Goal: Task Accomplishment & Management: Use online tool/utility

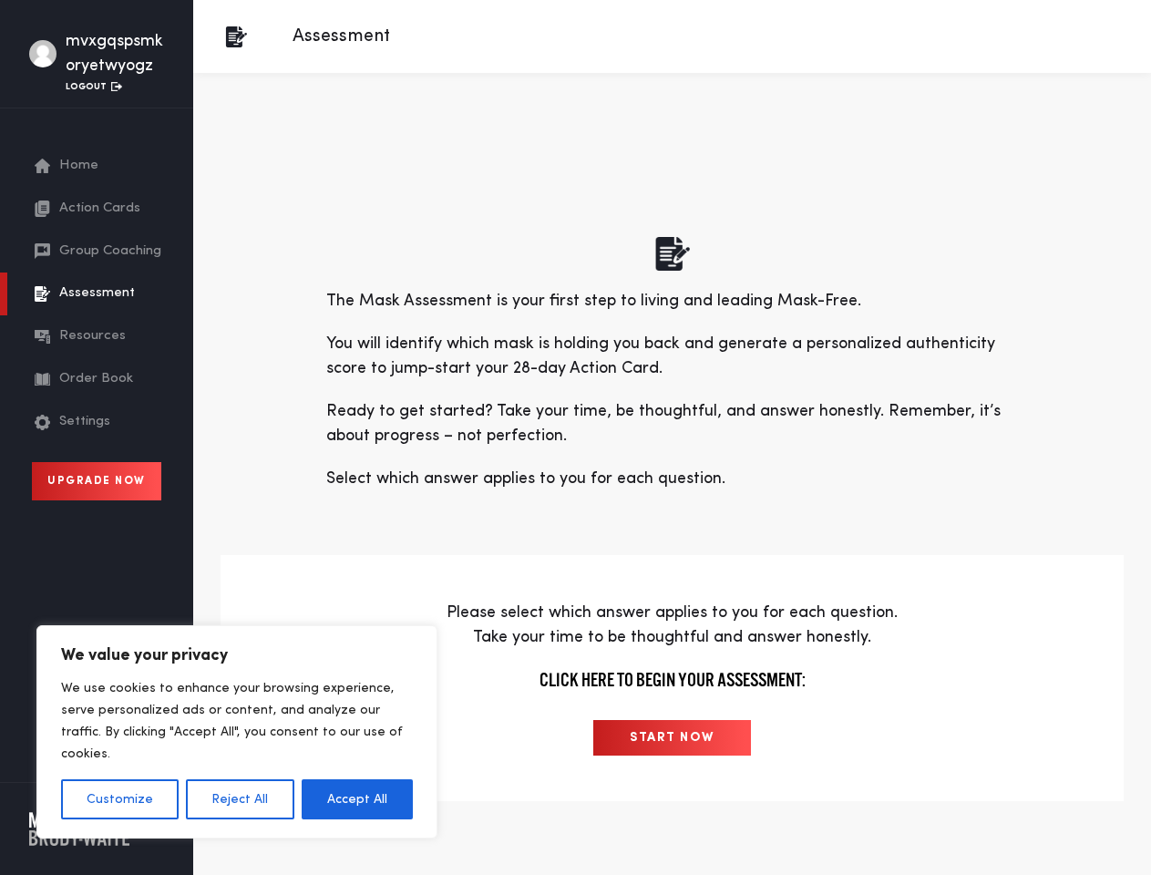
click at [575, 438] on p "Ready to get started? Take your time, be thoughtful, and answer honestly. Remem…" at bounding box center [672, 423] width 693 height 49
click at [119, 799] on button "Customize" at bounding box center [120, 799] width 118 height 40
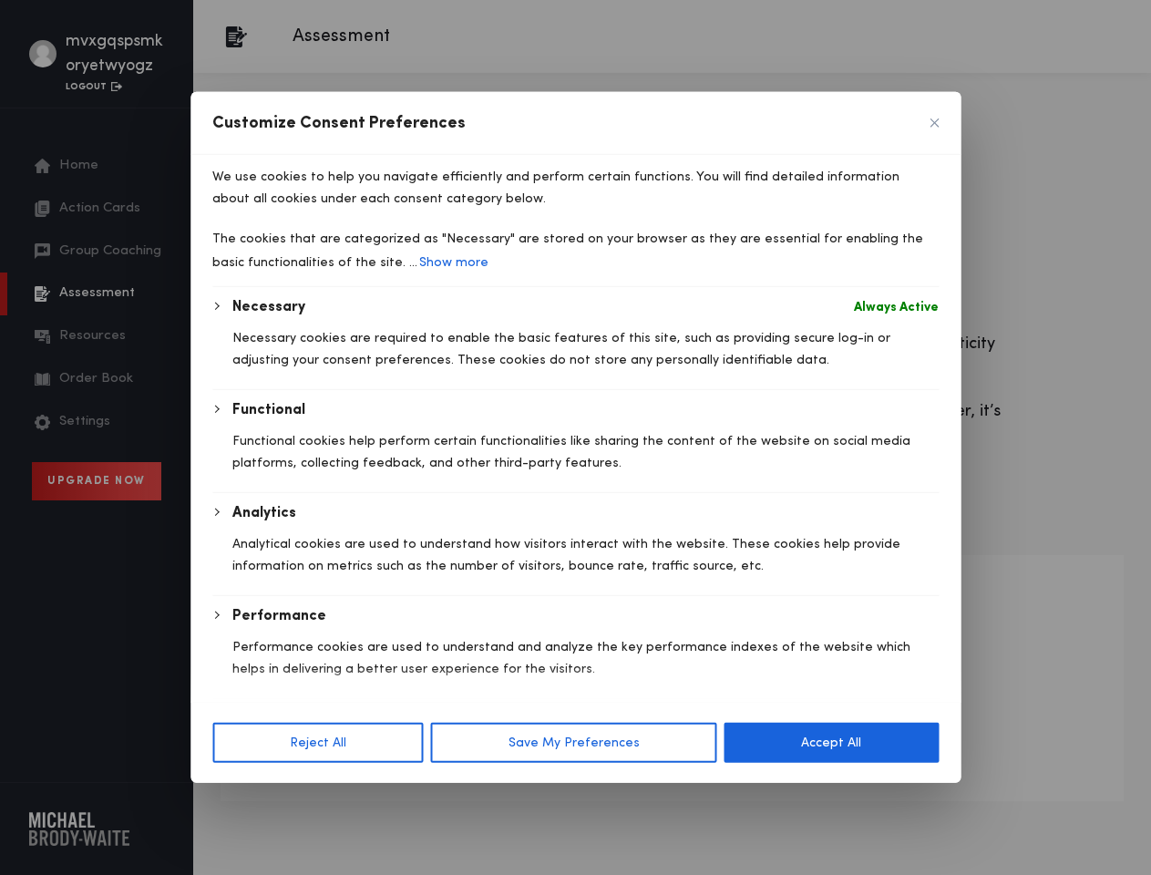
click at [239, 287] on div "We use cookies to help you navigate efficiently and perform certain functions. …" at bounding box center [575, 221] width 726 height 132
click at [357, 799] on div at bounding box center [575, 437] width 1151 height 875
click at [672, 737] on button "Save My Preferences" at bounding box center [574, 743] width 286 height 40
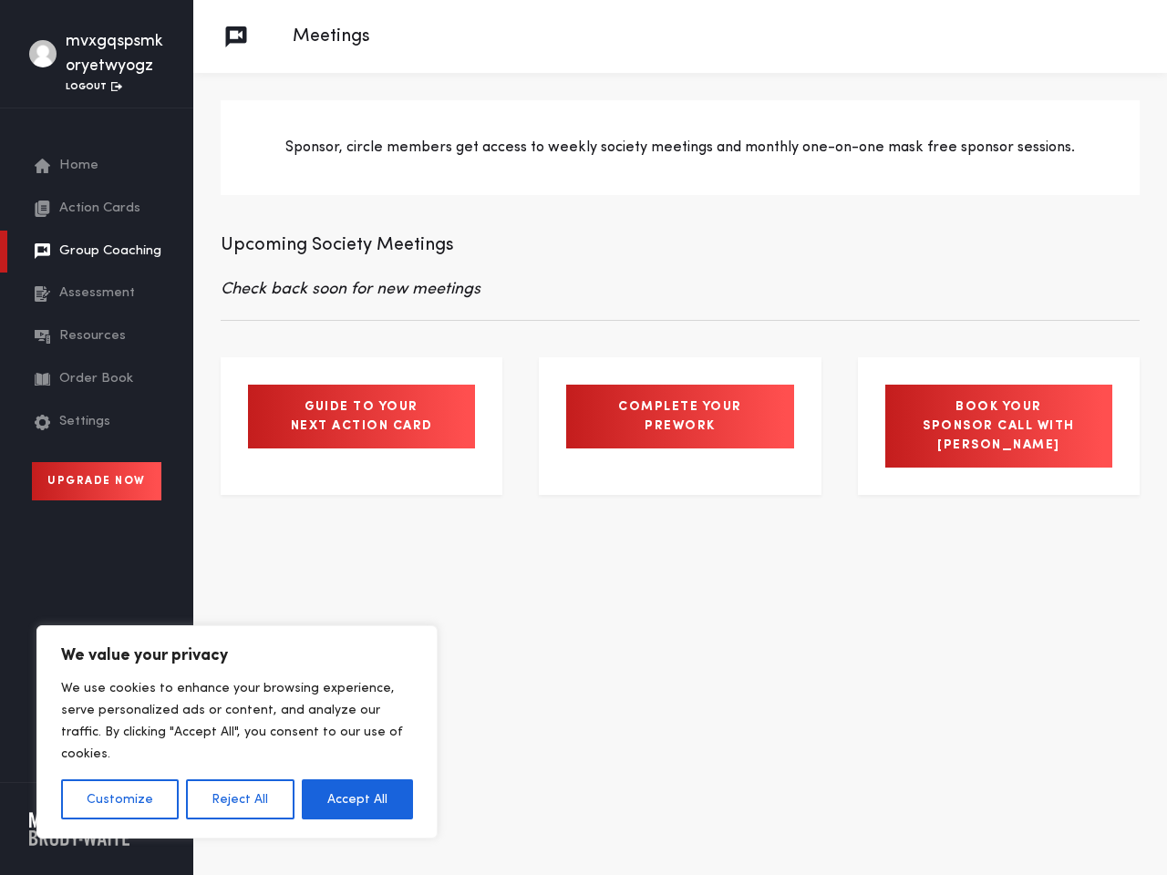
click at [119, 799] on button "Customize" at bounding box center [120, 799] width 118 height 40
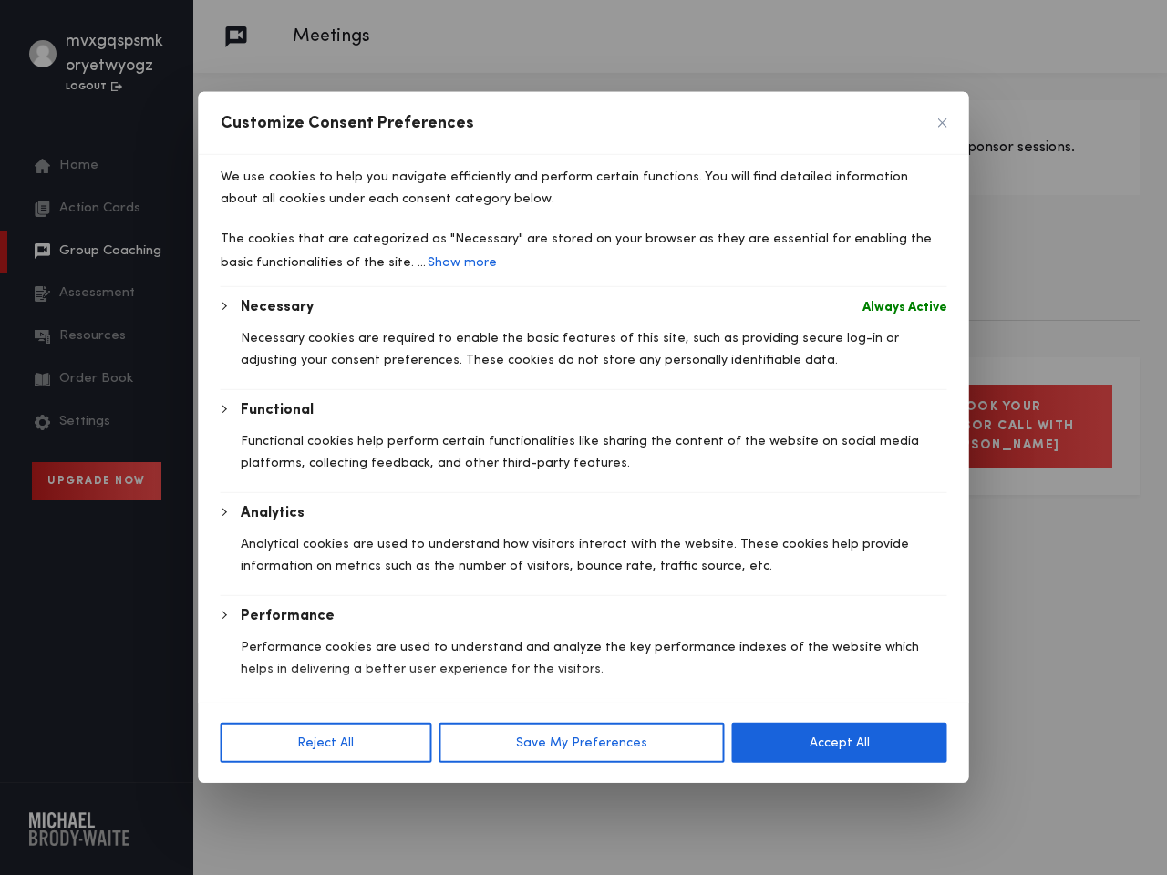
click at [239, 799] on div "Necessary Always Active Necessary cookies are required to enable the basic feat…" at bounding box center [584, 548] width 726 height 505
click at [357, 799] on body "We value your privacy We use cookies to enhance your browsing experience, serve…" at bounding box center [583, 437] width 1167 height 875
